Goal: Information Seeking & Learning: Check status

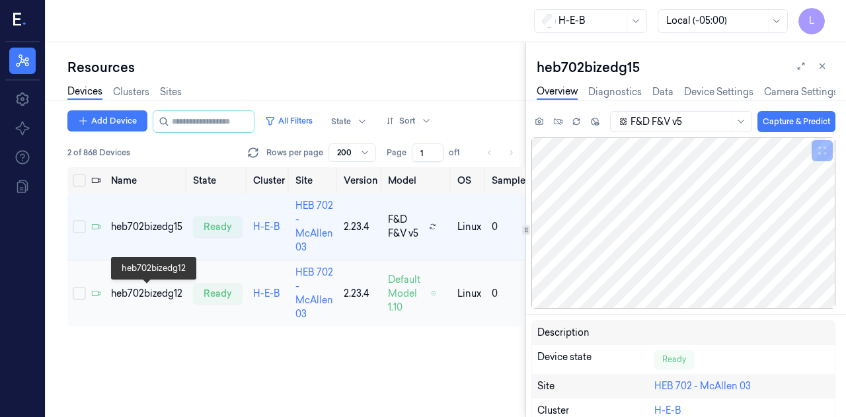
click at [170, 289] on div "heb702bizedg12" at bounding box center [146, 294] width 71 height 14
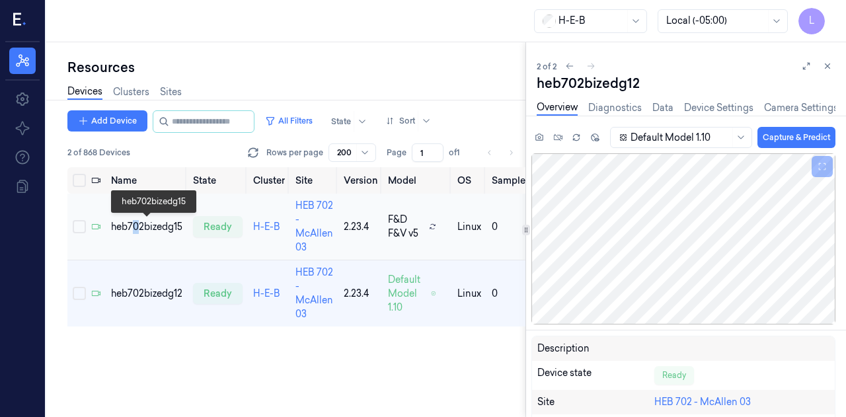
click at [138, 228] on div "heb702bizedg15" at bounding box center [146, 227] width 71 height 14
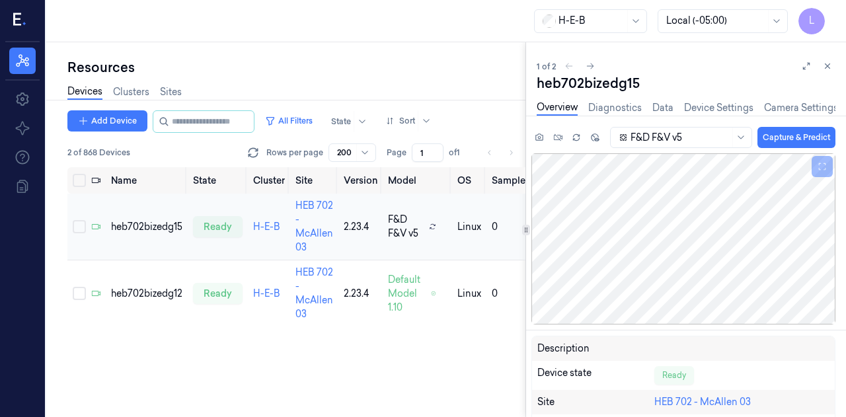
drag, startPoint x: 170, startPoint y: 294, endPoint x: 165, endPoint y: 247, distance: 47.3
click at [170, 294] on div "heb702bizedg12" at bounding box center [146, 294] width 71 height 14
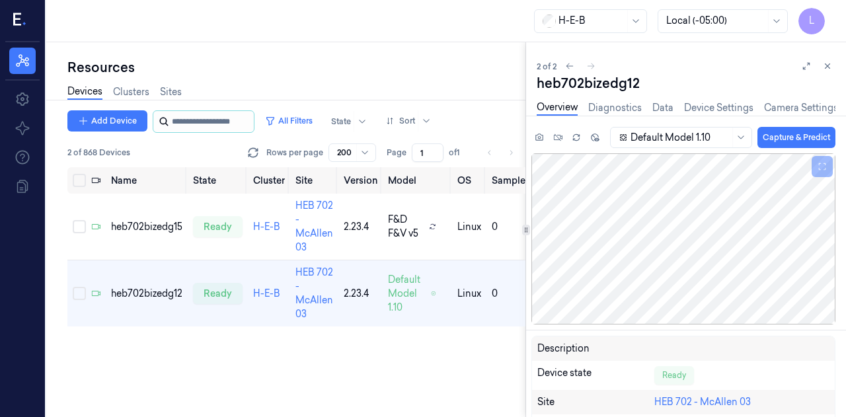
click at [191, 126] on input "string" at bounding box center [211, 121] width 79 height 21
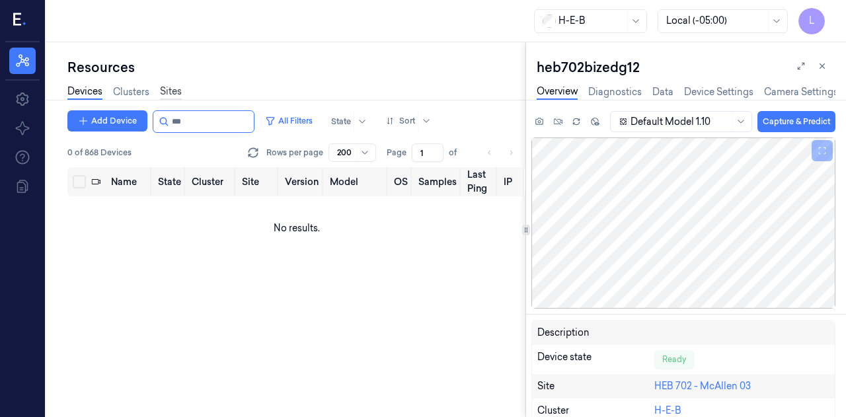
type input "***"
click at [174, 94] on link "Sites" at bounding box center [171, 92] width 22 height 15
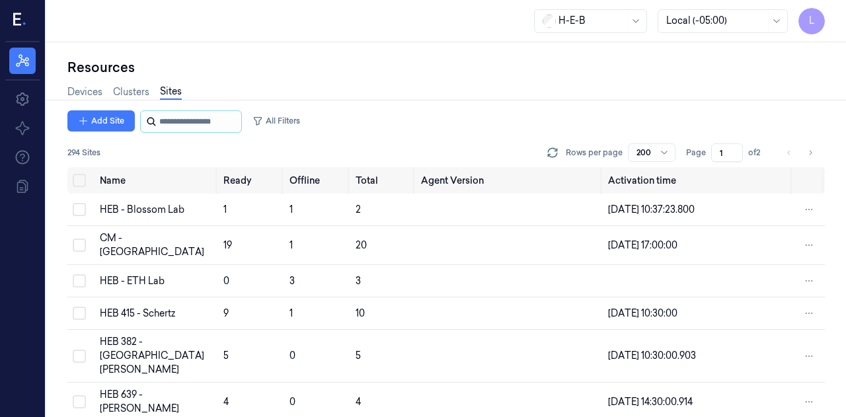
click at [178, 121] on input "string" at bounding box center [198, 121] width 79 height 21
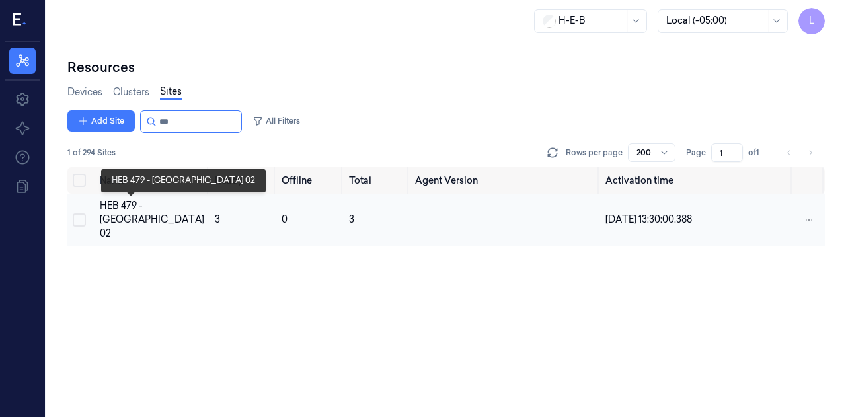
type input "***"
click at [131, 219] on div "HEB 479 - [GEOGRAPHIC_DATA] 02" at bounding box center [152, 220] width 104 height 42
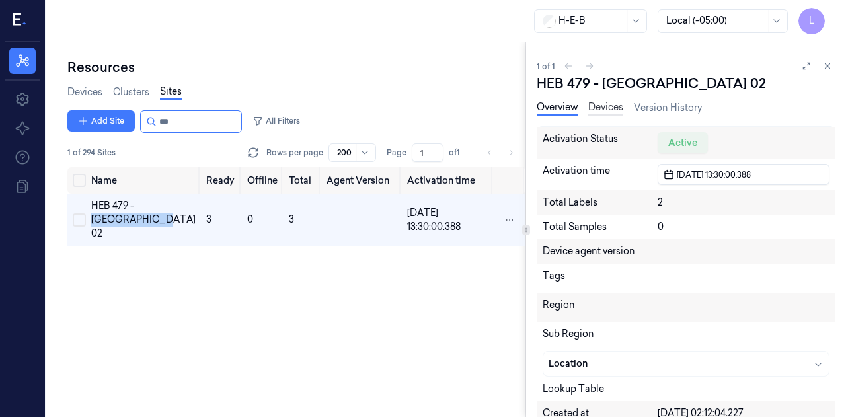
click at [601, 106] on link "Devices" at bounding box center [605, 107] width 35 height 15
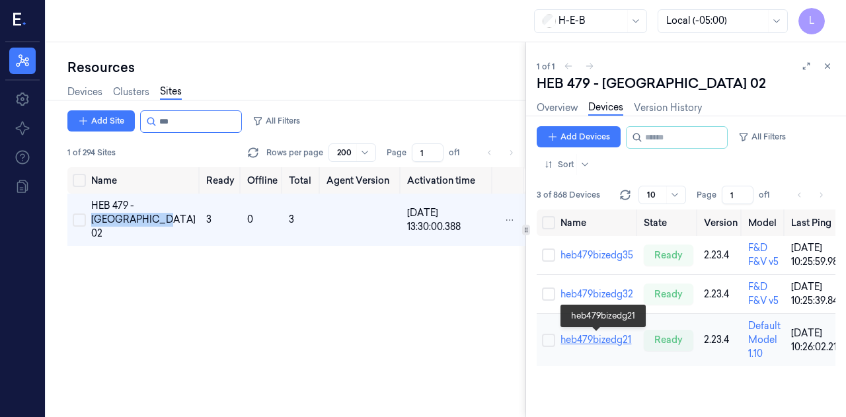
click at [601, 343] on link "heb479bizedg21" at bounding box center [595, 340] width 71 height 12
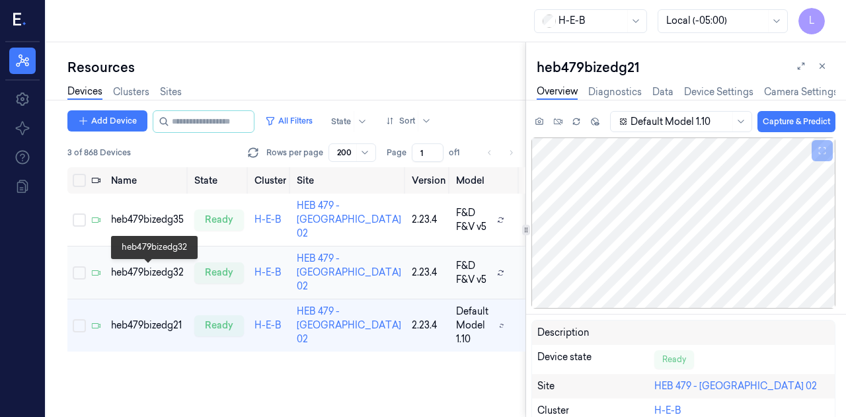
click at [164, 268] on div "heb479bizedg32" at bounding box center [147, 273] width 73 height 14
